Goal: Task Accomplishment & Management: Use online tool/utility

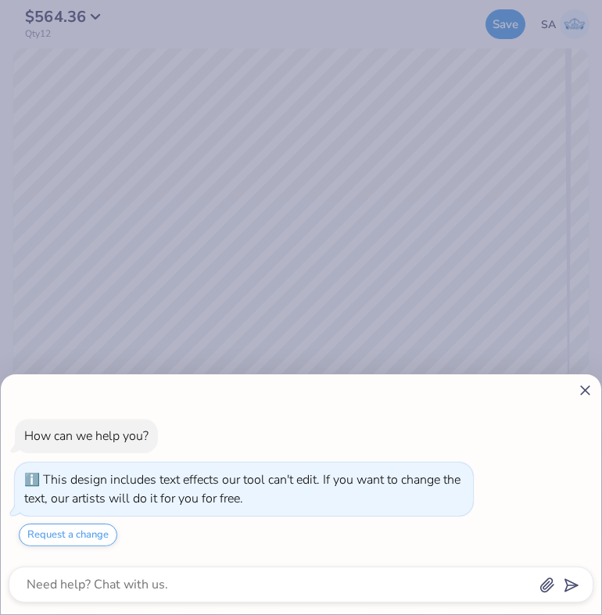
click at [584, 387] on icon at bounding box center [585, 390] width 16 height 16
type textarea "x"
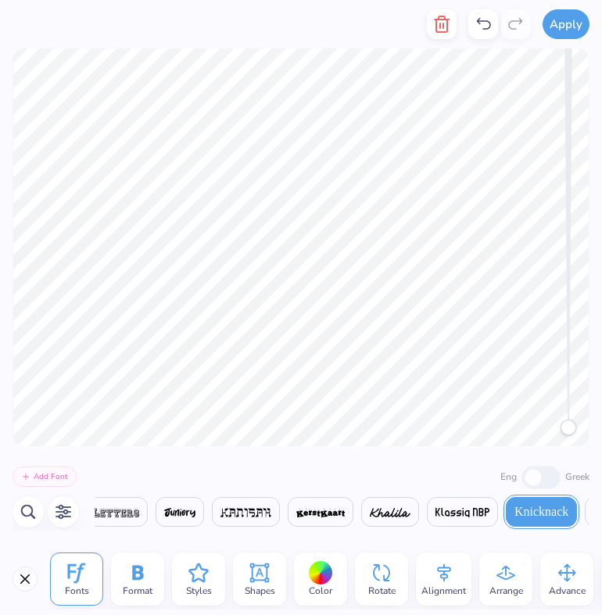
scroll to position [0, 15221]
type textarea "2025"
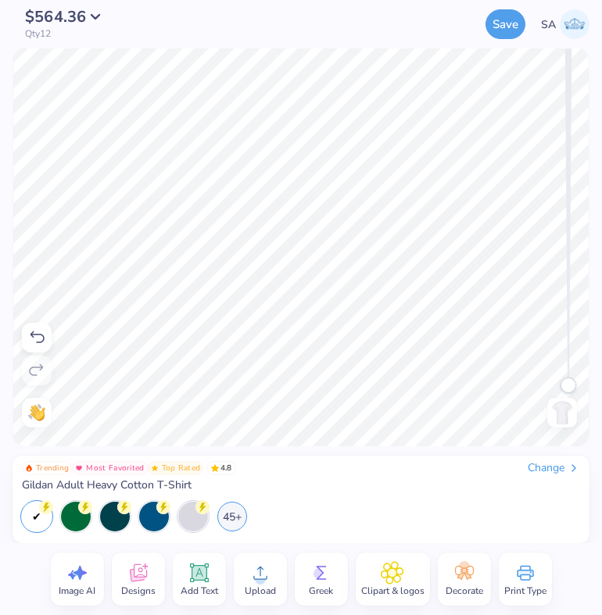
click at [484, 34] on div "Save SA" at bounding box center [389, 24] width 400 height 48
click at [492, 34] on button "Save" at bounding box center [505, 22] width 40 height 30
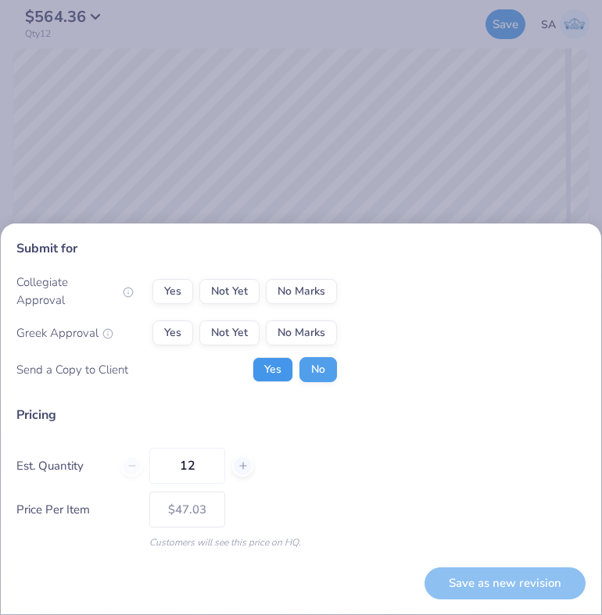
click at [269, 366] on button "Yes" at bounding box center [272, 369] width 41 height 25
click at [284, 294] on button "No Marks" at bounding box center [301, 291] width 71 height 25
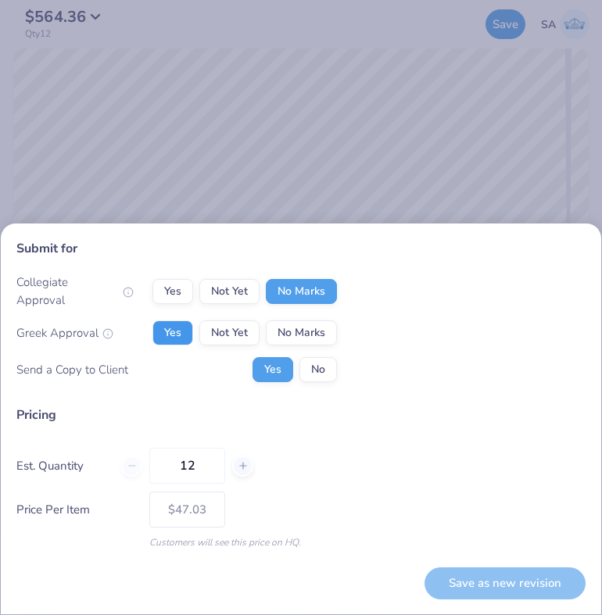
click at [179, 327] on button "Yes" at bounding box center [172, 332] width 41 height 25
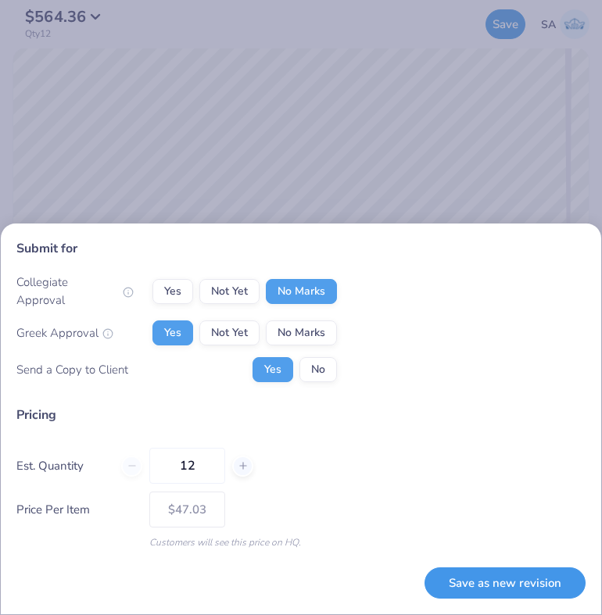
click at [483, 587] on button "Save as new revision" at bounding box center [504, 583] width 161 height 32
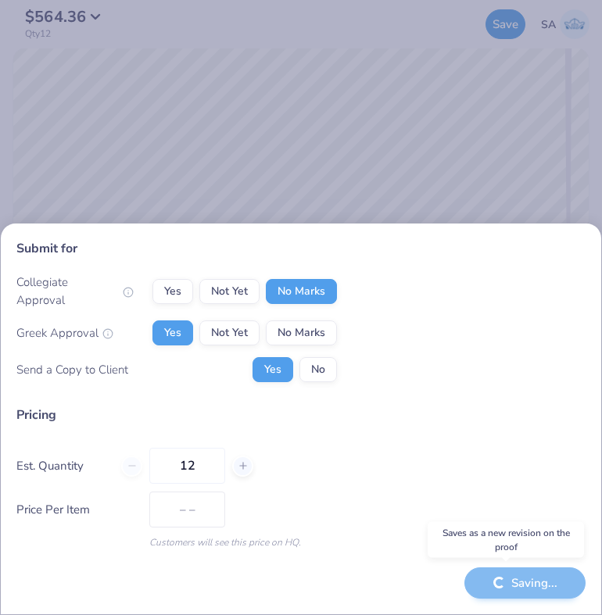
type input "$47.03"
click at [187, 473] on input "12" at bounding box center [187, 466] width 76 height 36
type input "42"
type input "$21.97"
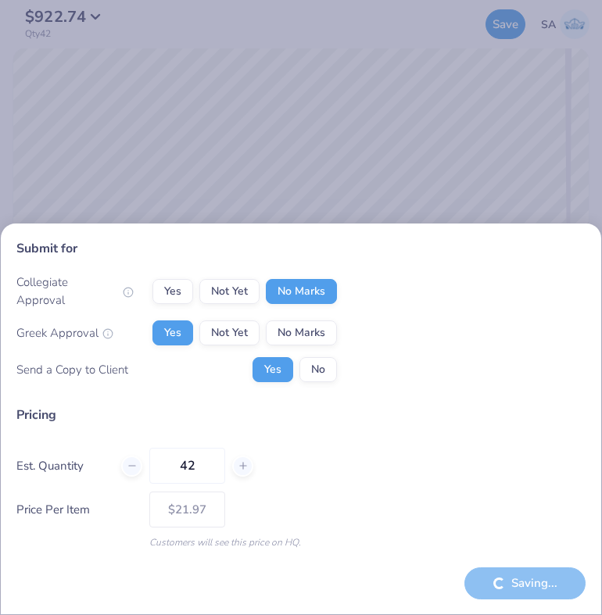
type input "12"
type input "– –"
